Goal: Task Accomplishment & Management: Use online tool/utility

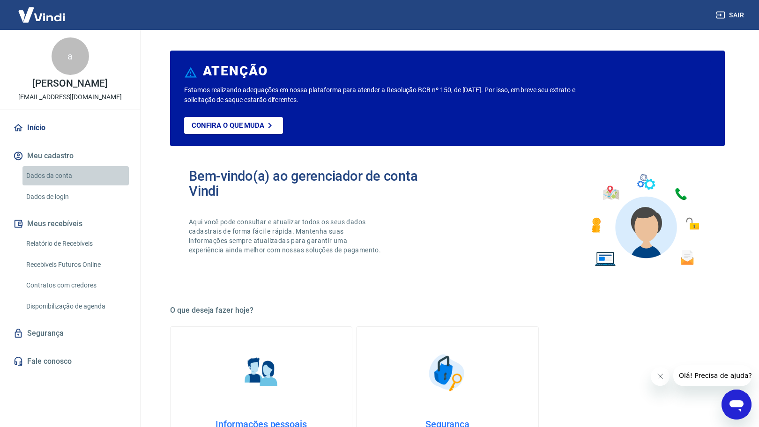
click at [69, 180] on link "Dados da conta" at bounding box center [75, 175] width 106 height 19
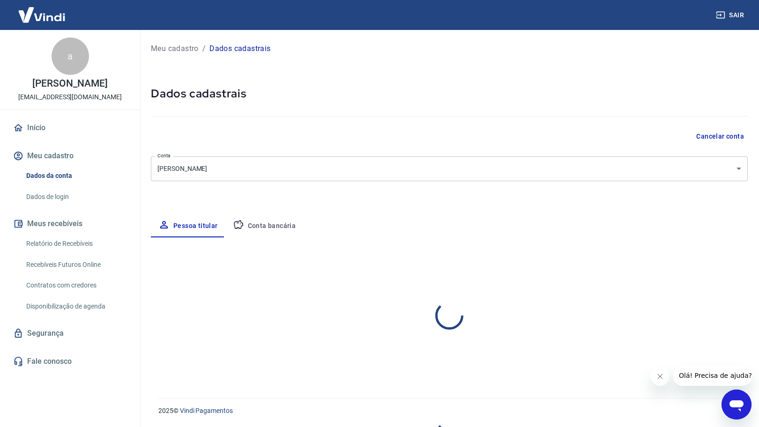
select select "PR"
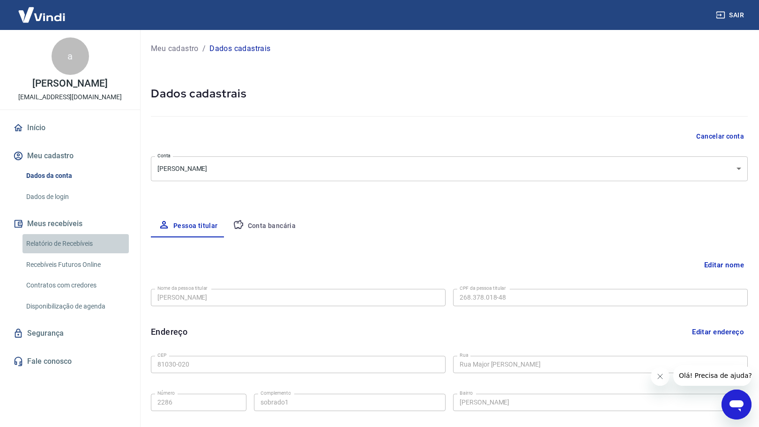
click at [60, 242] on link "Relatório de Recebíveis" at bounding box center [75, 243] width 106 height 19
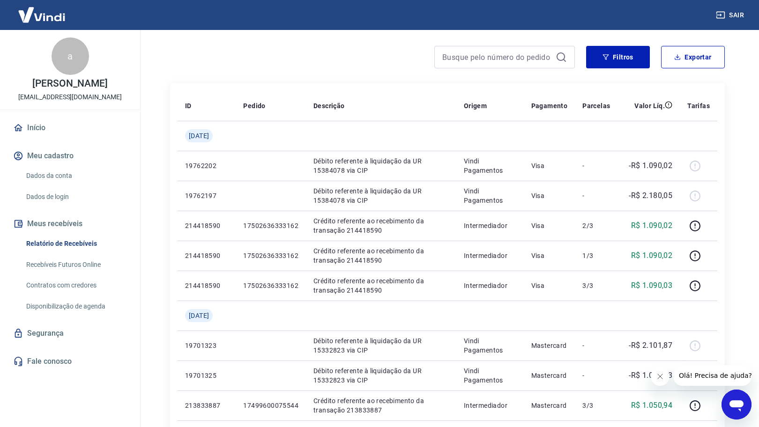
scroll to position [71, 0]
click at [92, 261] on link "Recebíveis Futuros Online" at bounding box center [75, 264] width 106 height 19
